Goal: Information Seeking & Learning: Learn about a topic

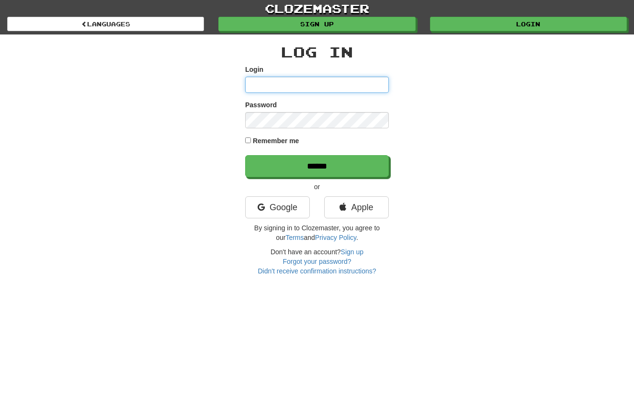
type input "**********"
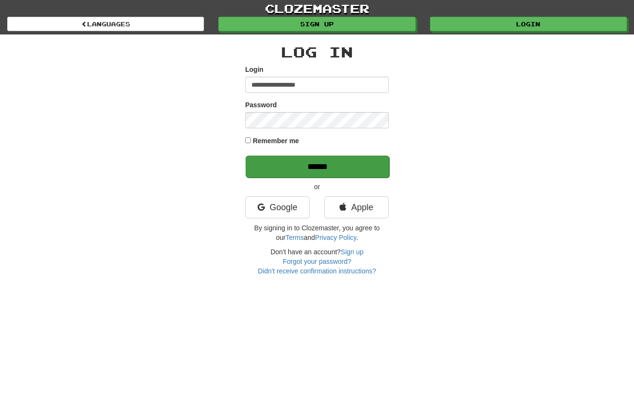
click at [314, 165] on input "******" at bounding box center [318, 167] width 144 height 22
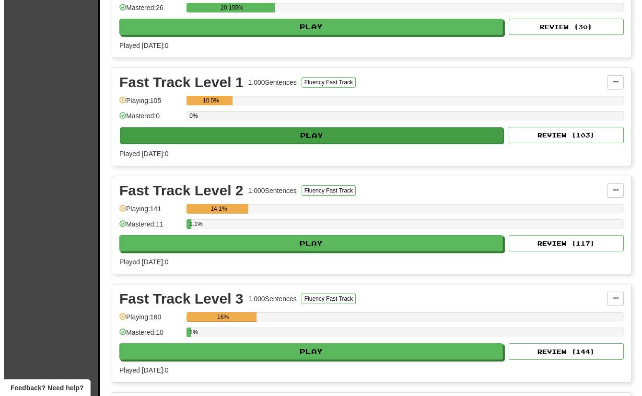
scroll to position [377, 0]
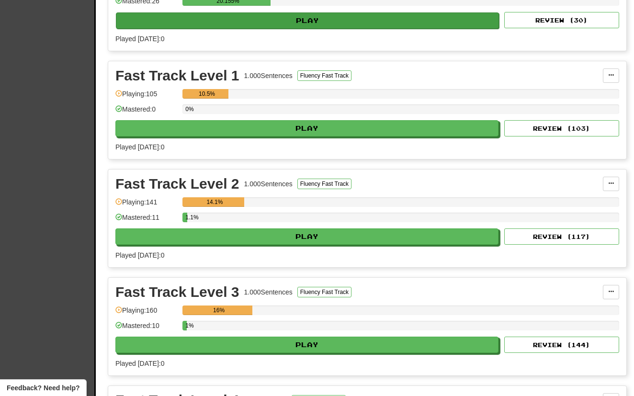
click at [325, 29] on button "Play" at bounding box center [307, 20] width 383 height 16
select select "**"
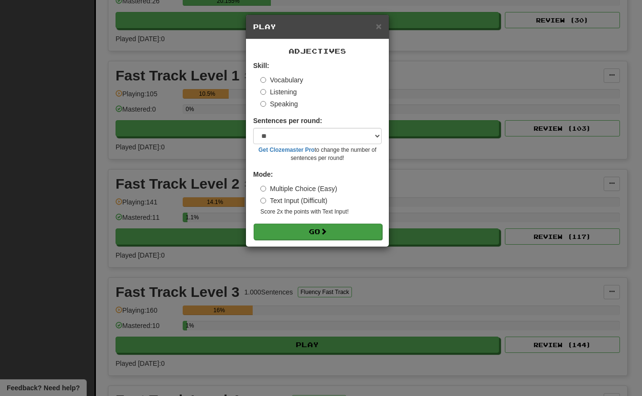
click at [327, 233] on span at bounding box center [323, 231] width 7 height 7
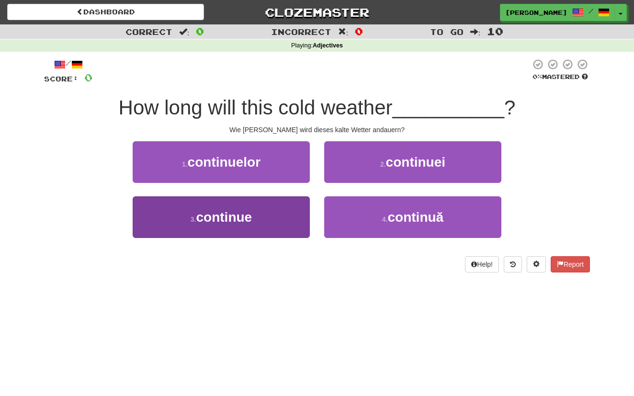
click at [269, 207] on button "3 . continue" at bounding box center [221, 217] width 177 height 42
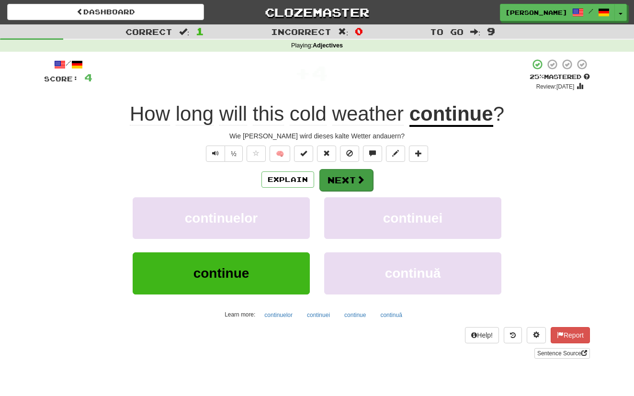
click at [347, 180] on button "Next" at bounding box center [347, 180] width 54 height 22
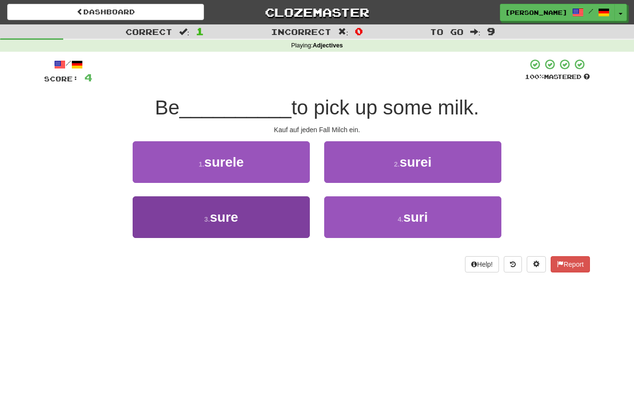
click at [267, 209] on button "3 . sure" at bounding box center [221, 217] width 177 height 42
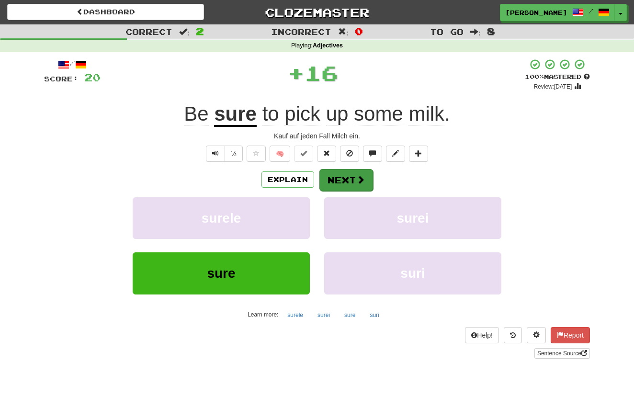
click at [343, 176] on button "Next" at bounding box center [347, 180] width 54 height 22
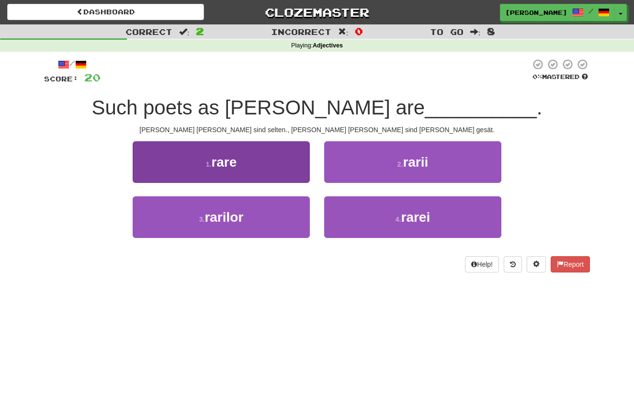
click at [287, 158] on button "1 . rare" at bounding box center [221, 162] width 177 height 42
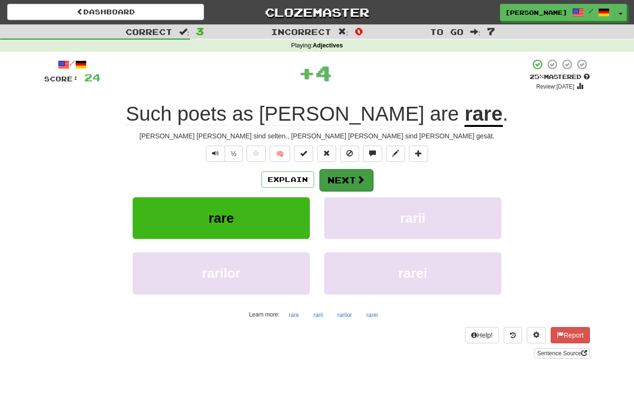
click at [343, 181] on button "Next" at bounding box center [347, 180] width 54 height 22
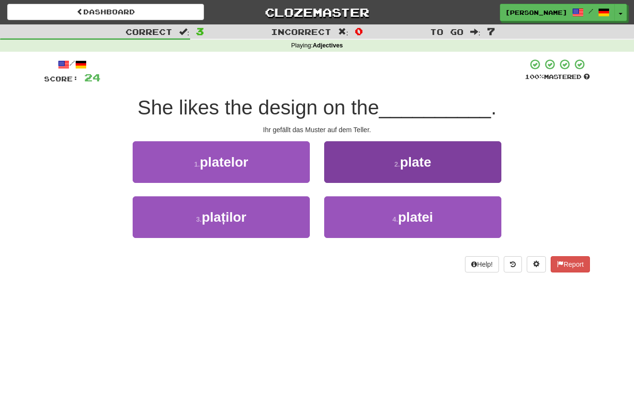
click at [362, 165] on button "2 . plate" at bounding box center [412, 162] width 177 height 42
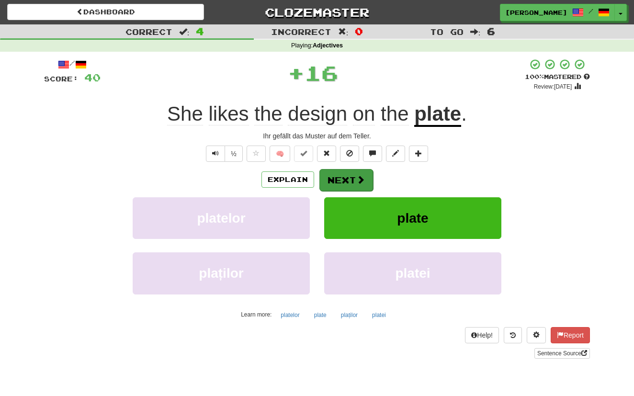
click at [355, 179] on button "Next" at bounding box center [347, 180] width 54 height 22
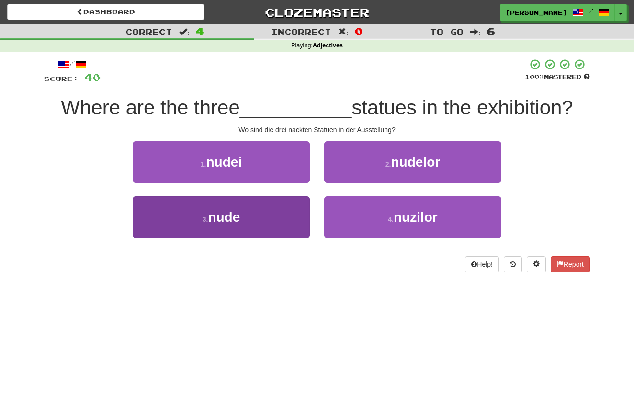
click at [274, 209] on button "3 . nude" at bounding box center [221, 217] width 177 height 42
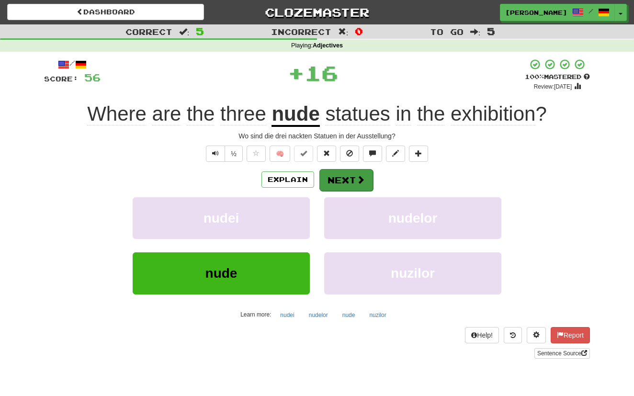
click at [356, 175] on button "Next" at bounding box center [347, 180] width 54 height 22
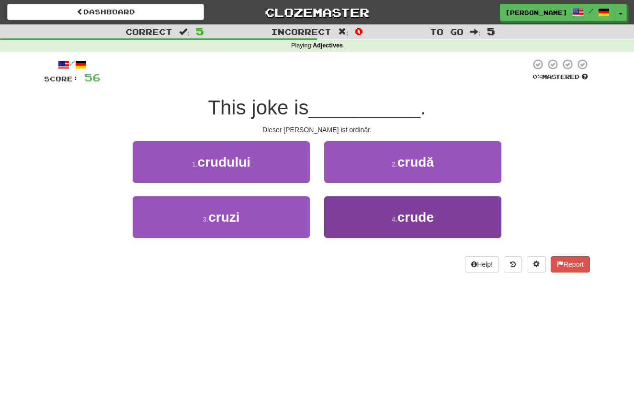
click at [366, 215] on button "4 . crude" at bounding box center [412, 217] width 177 height 42
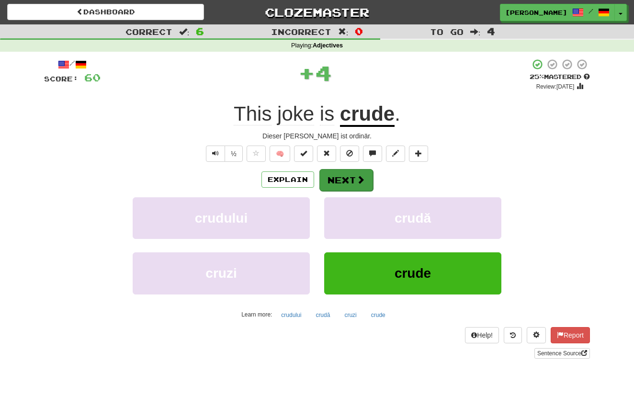
click at [357, 175] on button "Next" at bounding box center [347, 180] width 54 height 22
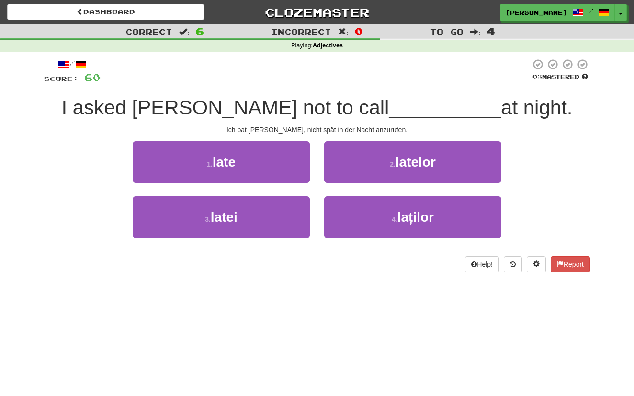
drag, startPoint x: 279, startPoint y: 156, endPoint x: 294, endPoint y: 159, distance: 14.7
click at [280, 156] on button "1 . late" at bounding box center [221, 162] width 177 height 42
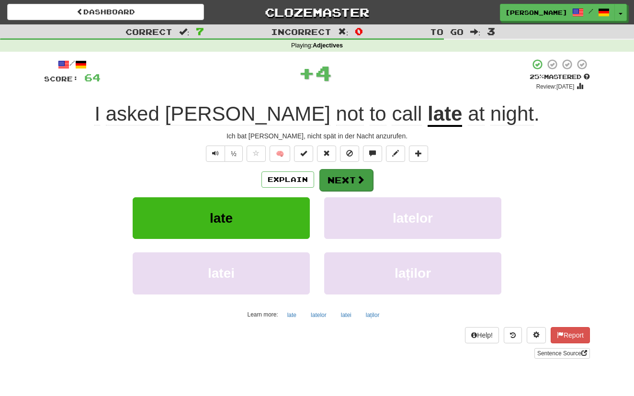
click at [352, 176] on button "Next" at bounding box center [347, 180] width 54 height 22
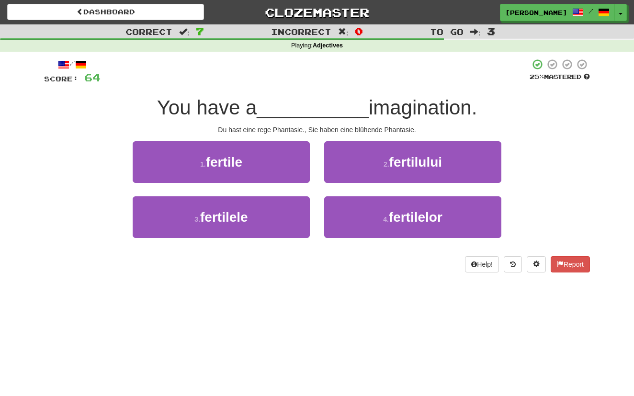
drag, startPoint x: 289, startPoint y: 165, endPoint x: 296, endPoint y: 165, distance: 6.7
click at [289, 165] on button "1 . fertile" at bounding box center [221, 162] width 177 height 42
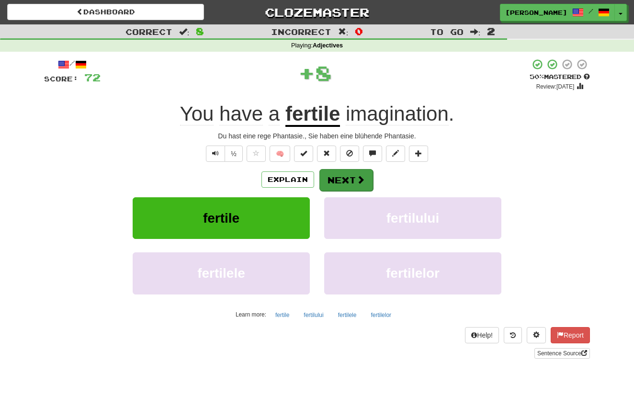
click at [353, 180] on button "Next" at bounding box center [347, 180] width 54 height 22
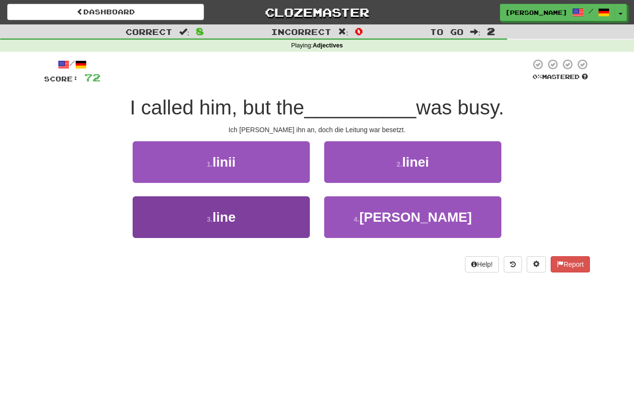
click at [290, 211] on button "3 . line" at bounding box center [221, 217] width 177 height 42
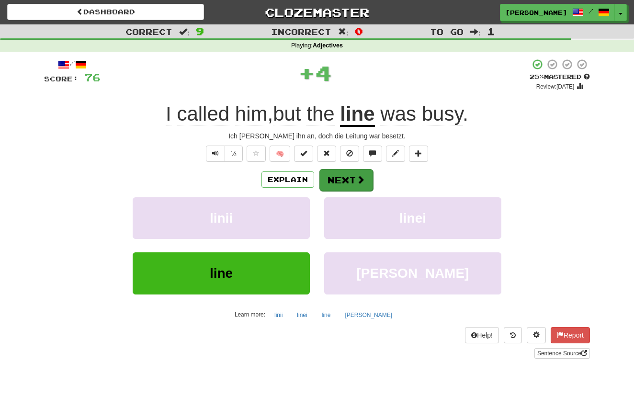
click at [343, 174] on button "Next" at bounding box center [347, 180] width 54 height 22
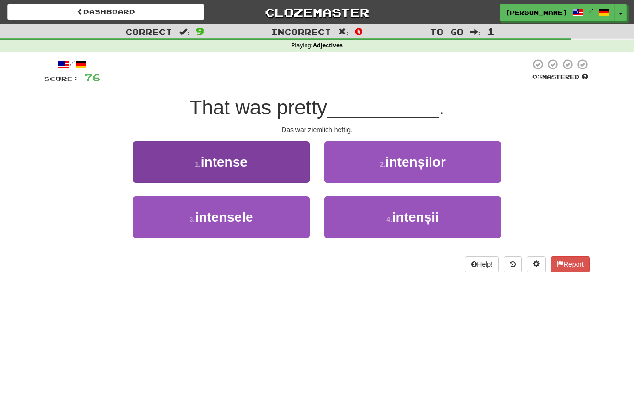
click at [283, 164] on button "1 . intense" at bounding box center [221, 162] width 177 height 42
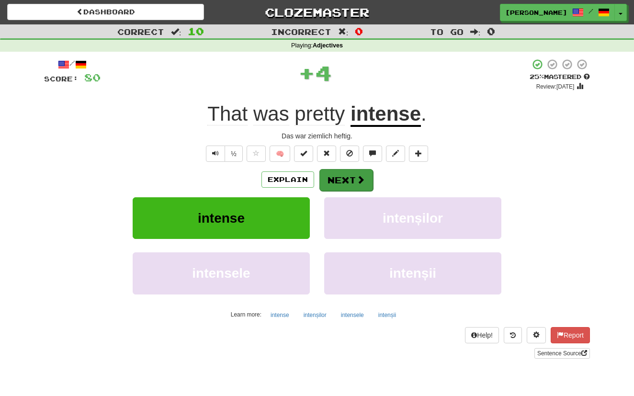
click at [349, 180] on button "Next" at bounding box center [347, 180] width 54 height 22
